Goal: Transaction & Acquisition: Purchase product/service

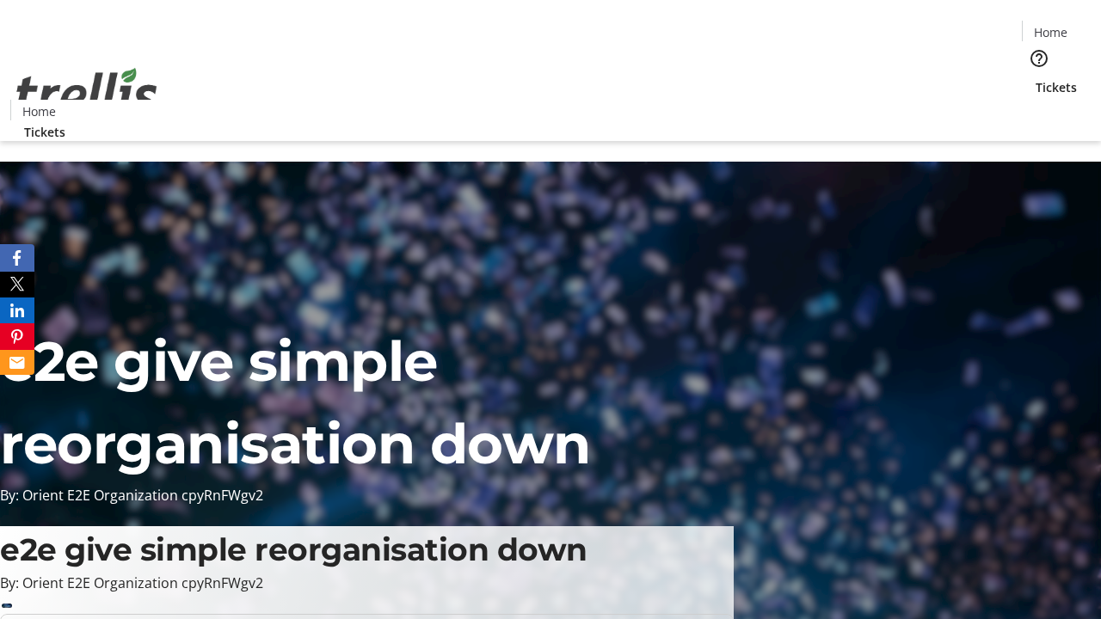
click at [1036, 78] on span "Tickets" at bounding box center [1056, 87] width 41 height 18
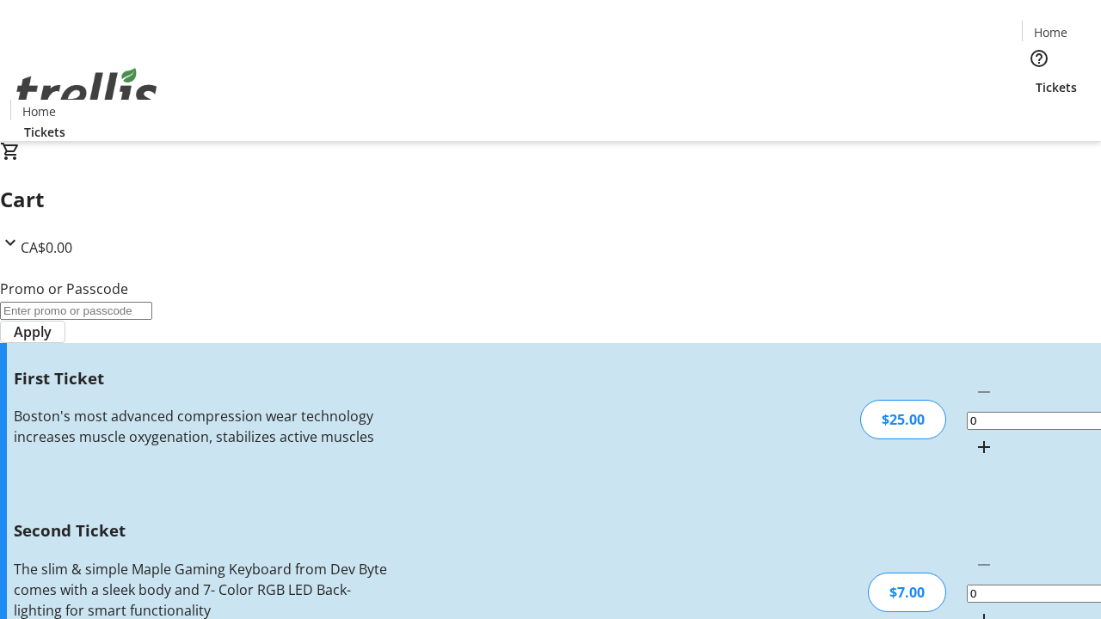
click at [974, 437] on mat-icon "Increment by one" at bounding box center [984, 447] width 21 height 21
type input "1"
click at [974, 610] on mat-icon "Increment by one" at bounding box center [984, 620] width 21 height 21
type input "2"
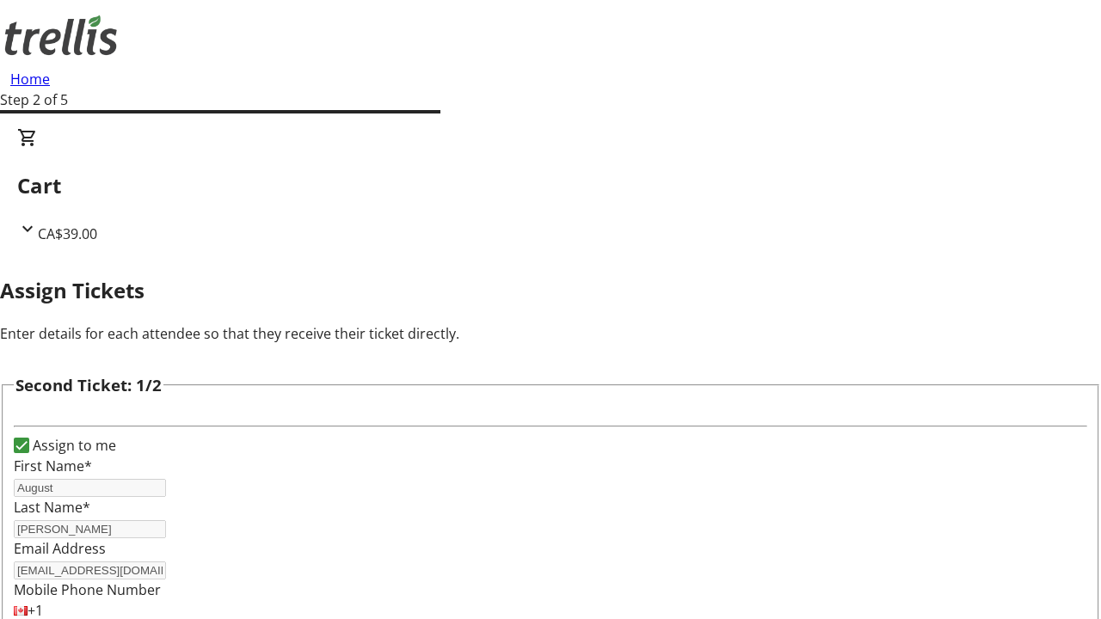
type input "August"
type input "[PERSON_NAME]"
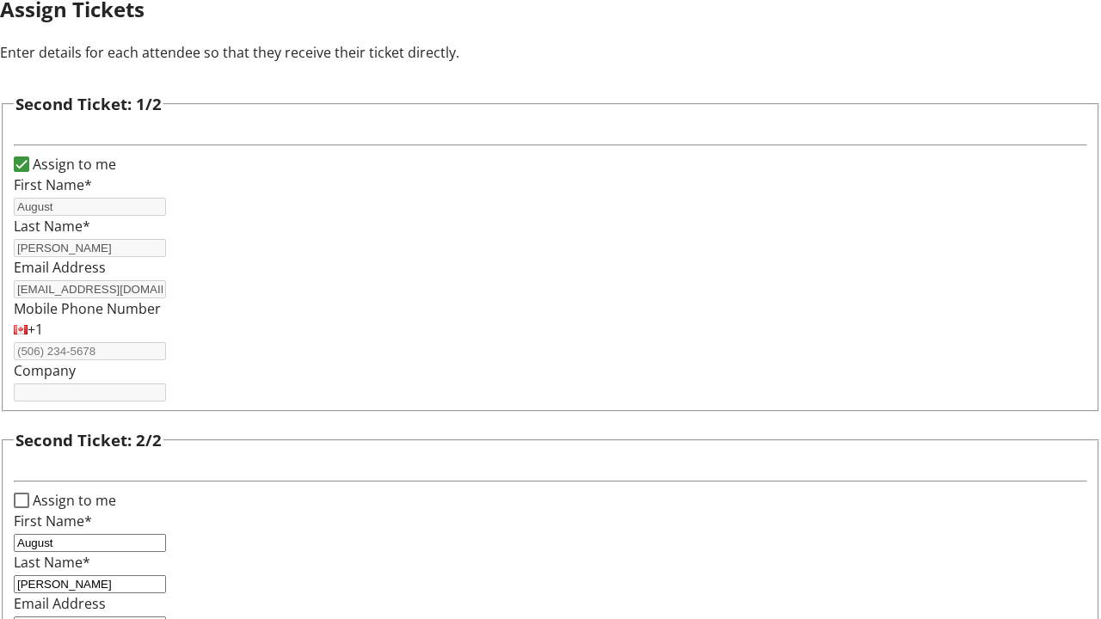
type input "[EMAIL_ADDRESS][DOMAIN_NAME]"
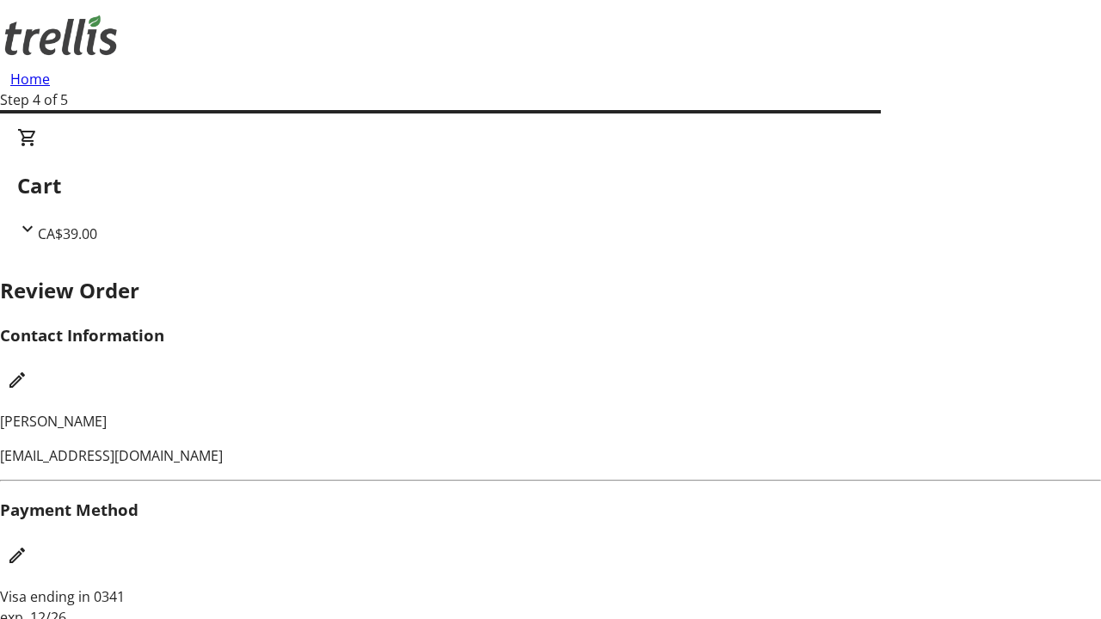
click at [28, 370] on mat-icon "Edit Contact Information" at bounding box center [17, 380] width 21 height 21
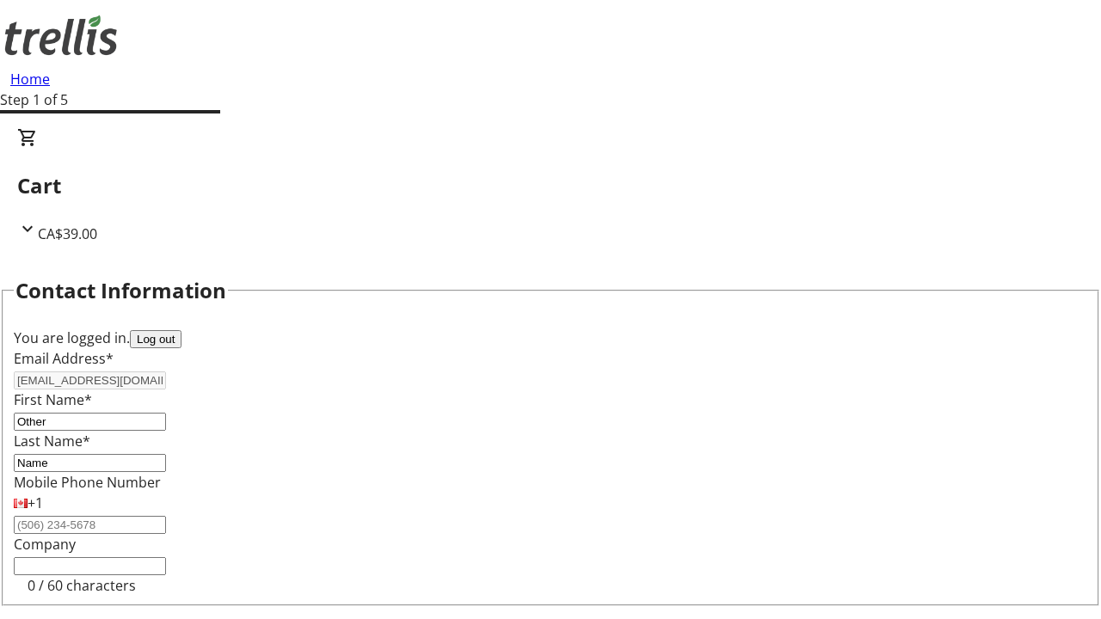
type input "Name"
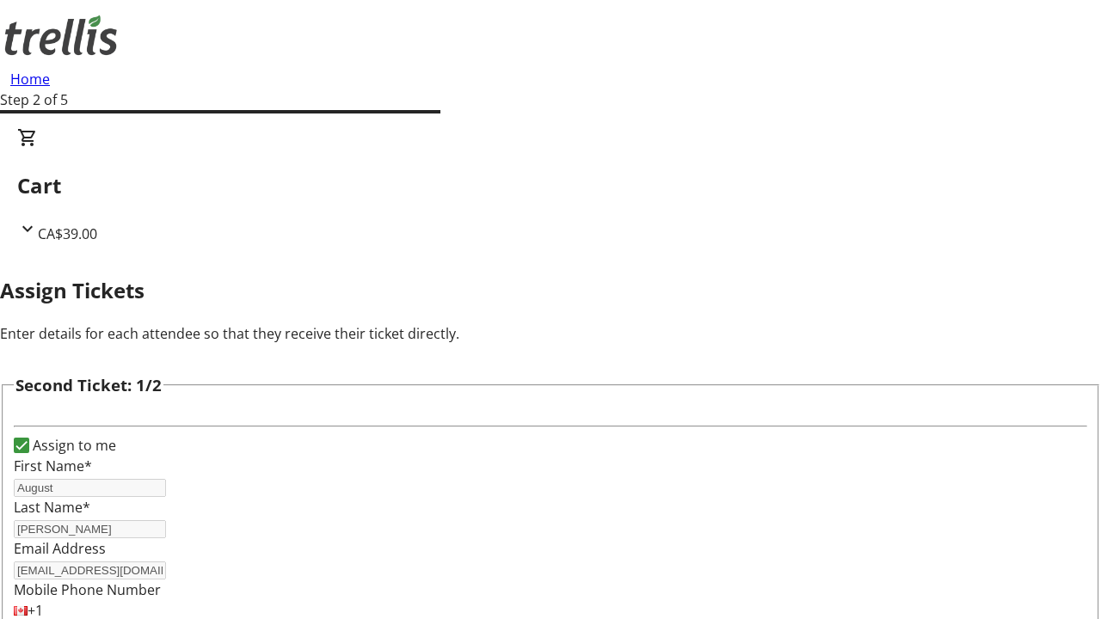
scroll to position [202, 0]
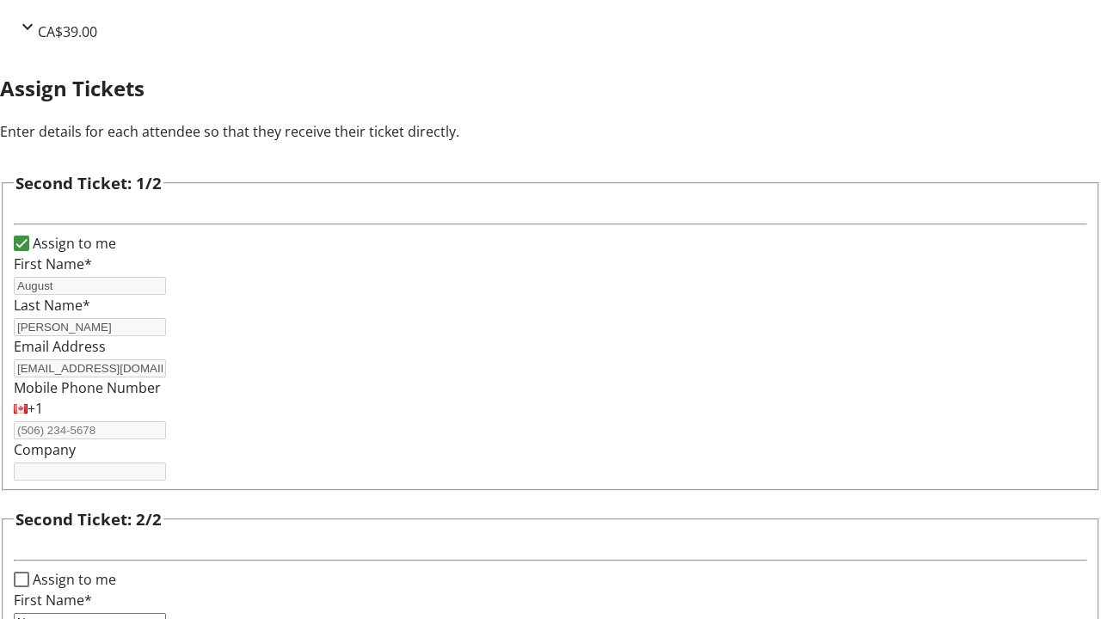
type input "New"
type input "Name"
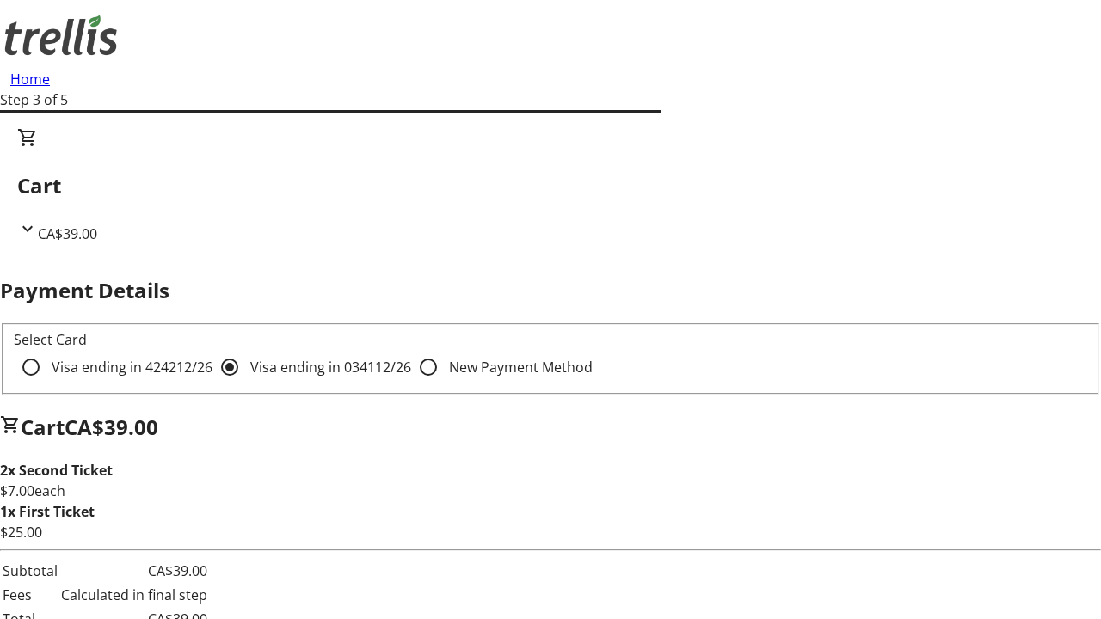
click at [48, 350] on input "Visa ending in 4242 12/26" at bounding box center [31, 367] width 34 height 34
radio input "true"
